Goal: Check status: Check status

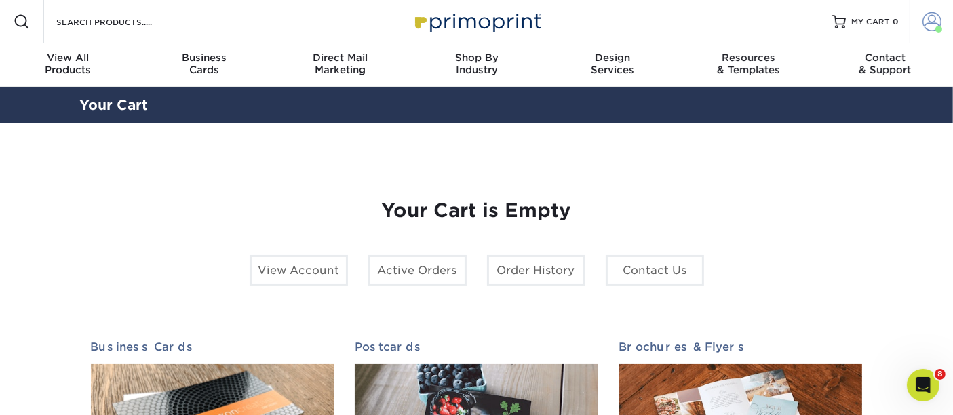
click at [935, 26] on span at bounding box center [931, 21] width 19 height 19
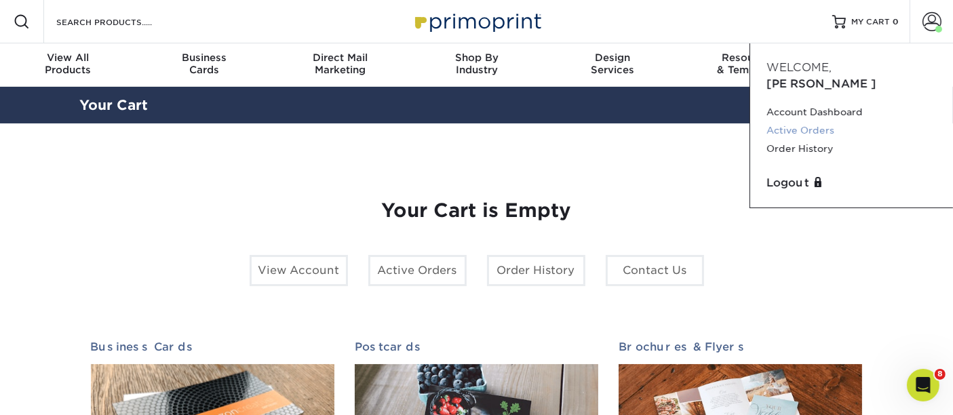
click at [819, 121] on link "Active Orders" at bounding box center [851, 130] width 170 height 18
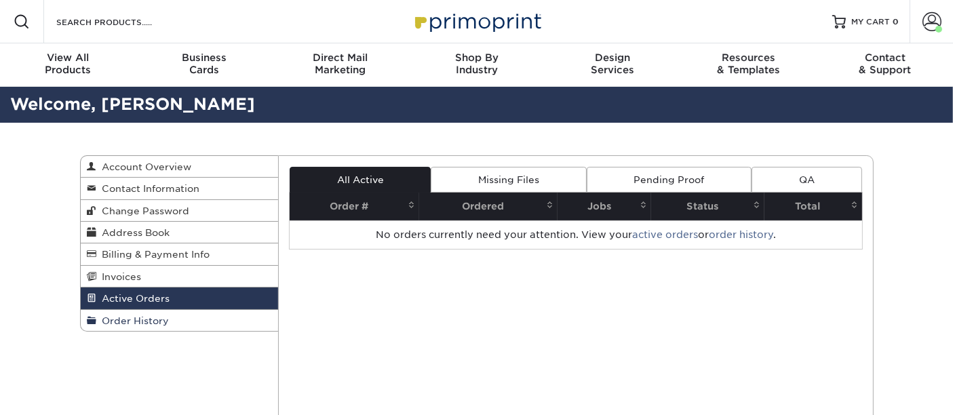
click at [198, 315] on link "Order History" at bounding box center [180, 320] width 198 height 21
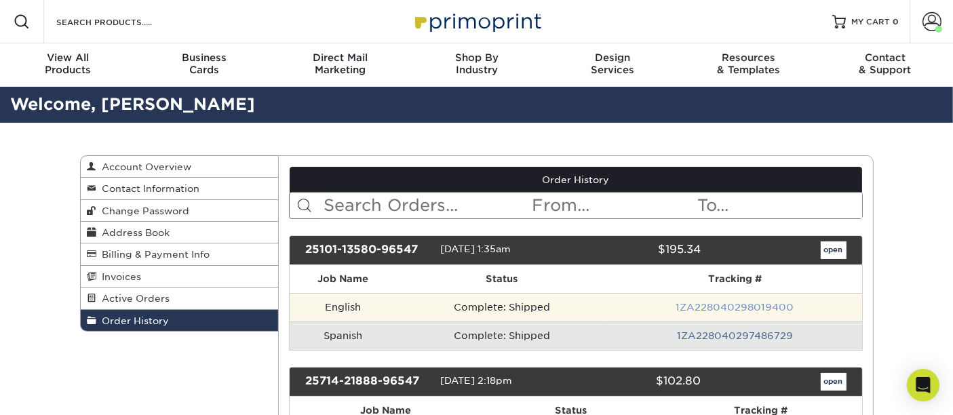
click at [756, 307] on link "1ZA228040298019400" at bounding box center [735, 307] width 118 height 11
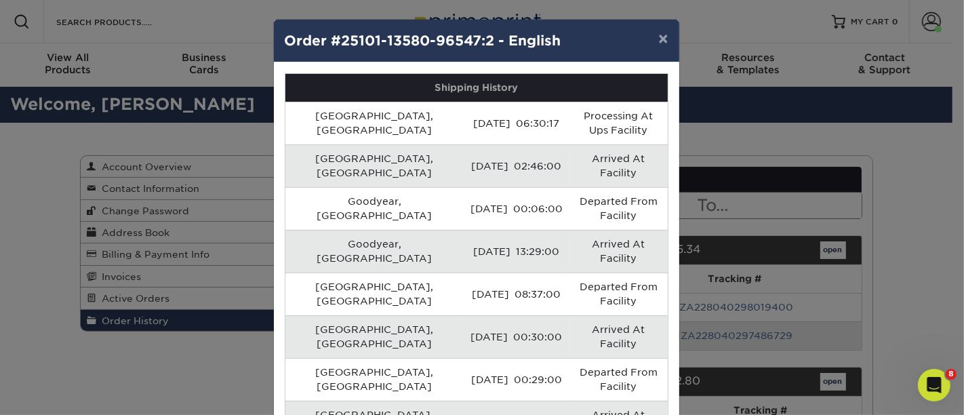
click at [547, 94] on th "Shipping History" at bounding box center [477, 88] width 383 height 28
click at [663, 37] on button "×" at bounding box center [663, 39] width 31 height 38
